Goal: Learn about a topic

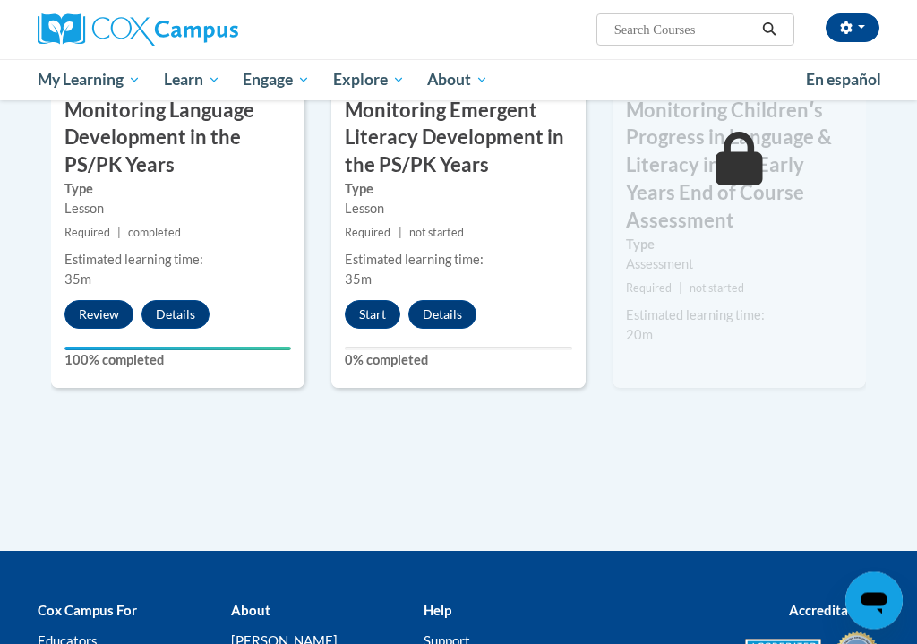
scroll to position [1762, 0]
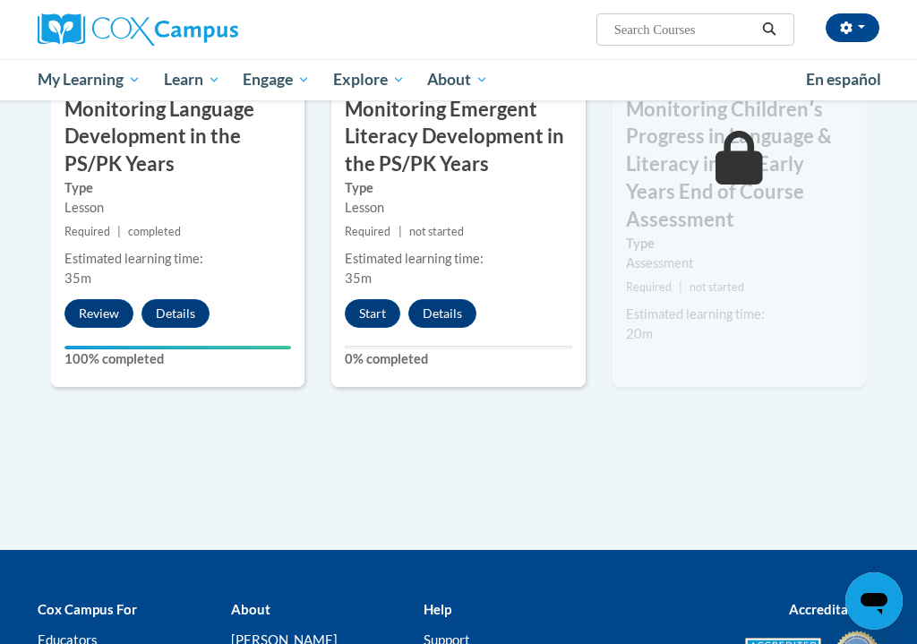
click at [375, 299] on button "Start" at bounding box center [372, 313] width 55 height 29
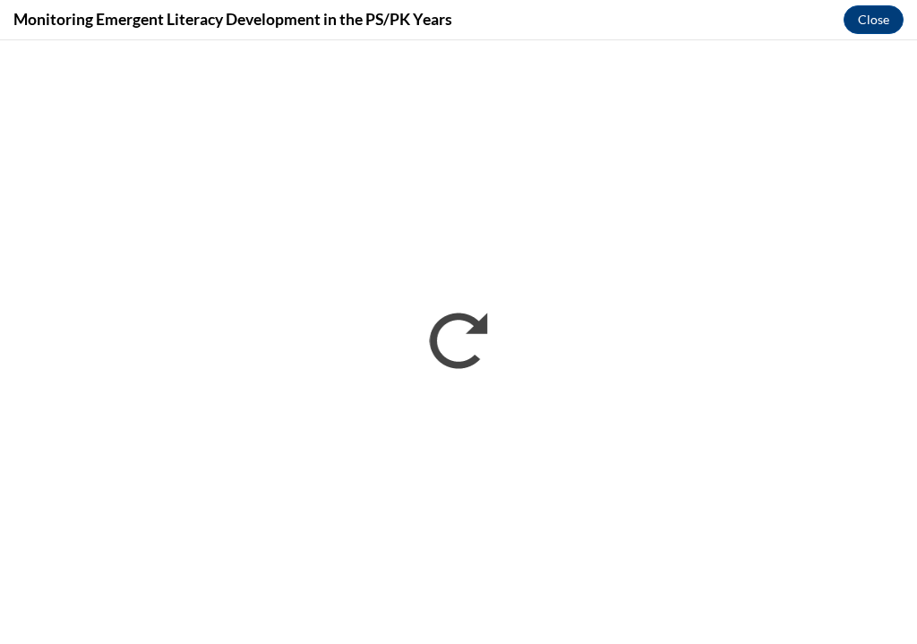
scroll to position [0, 0]
